Goal: Task Accomplishment & Management: Manage account settings

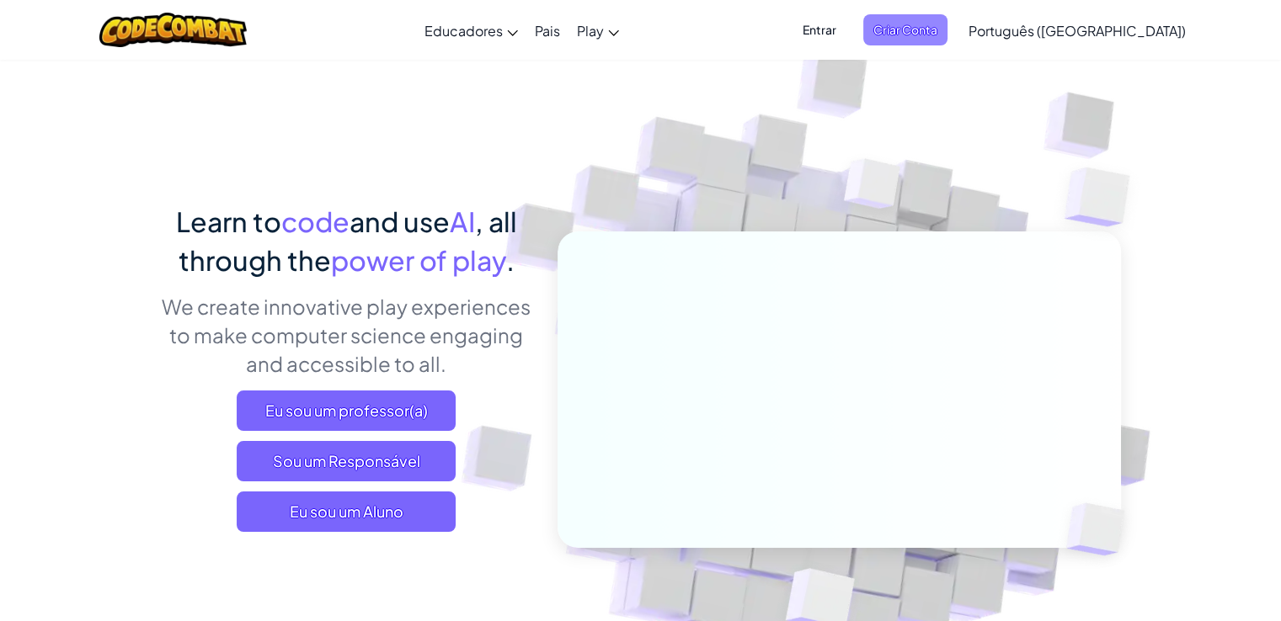
click at [947, 37] on span "Criar Conta" at bounding box center [905, 29] width 84 height 31
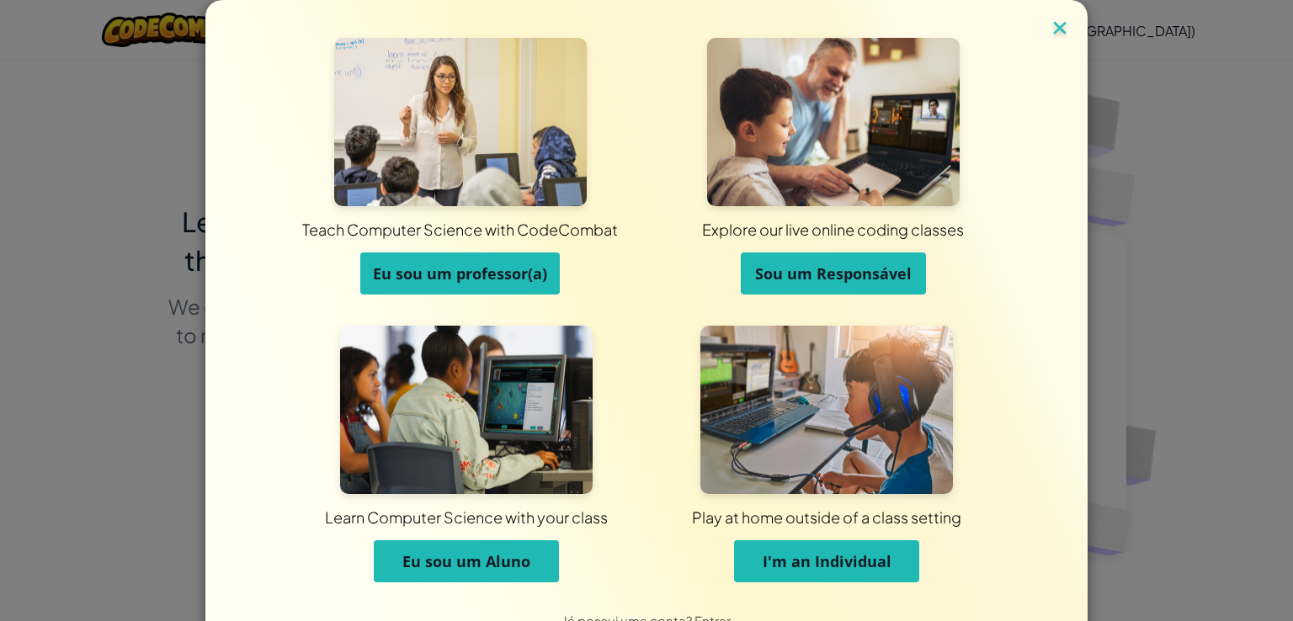
click at [1061, 24] on img at bounding box center [1060, 29] width 22 height 25
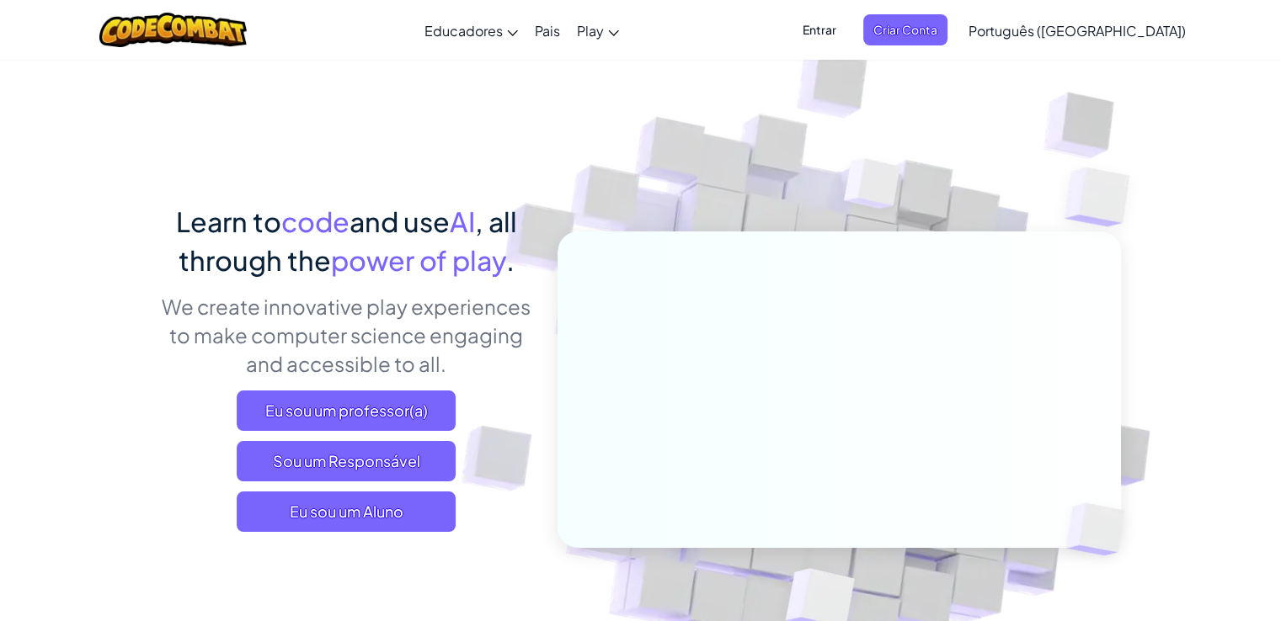
click at [846, 19] on span "Entrar" at bounding box center [819, 29] width 54 height 31
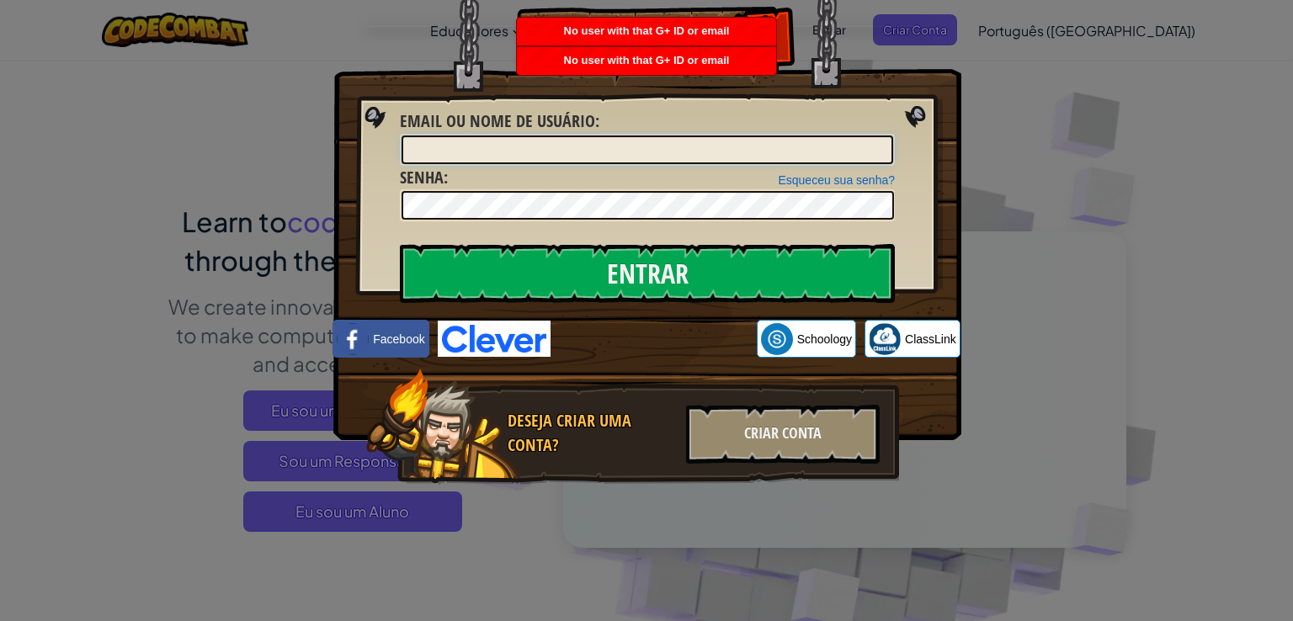
click at [726, 159] on input "Email ou nome de usuário :" at bounding box center [648, 150] width 492 height 29
type input "D"
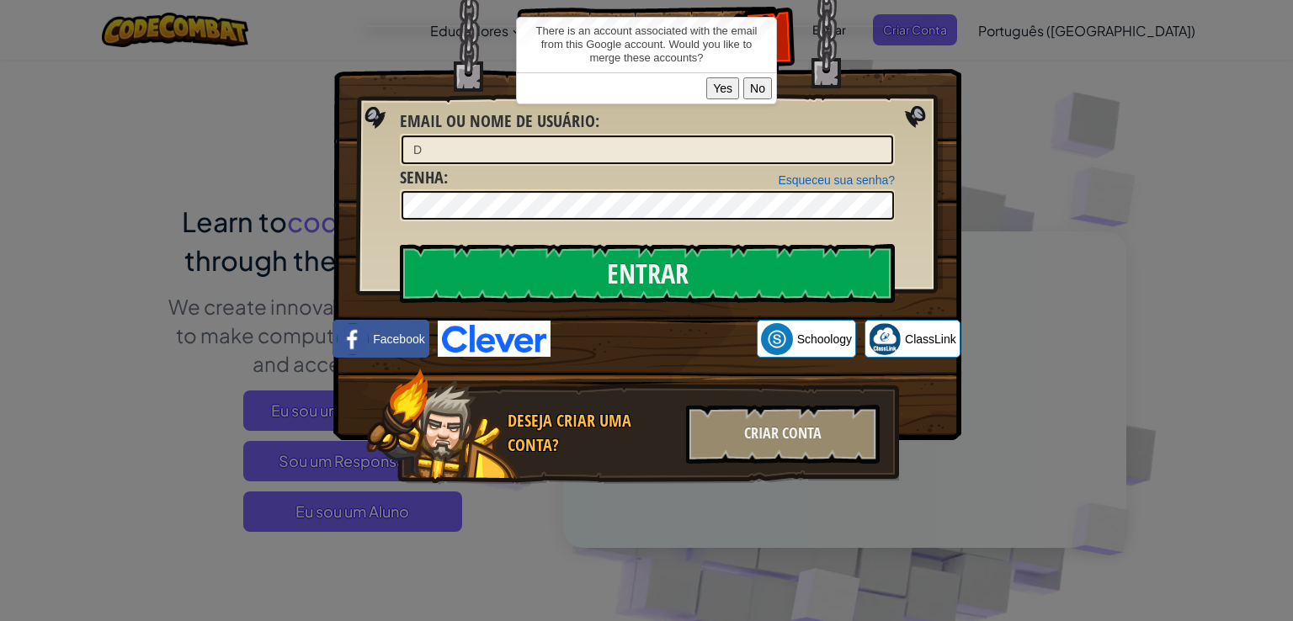
click at [721, 85] on button "Yes" at bounding box center [723, 88] width 33 height 22
